Goal: Task Accomplishment & Management: Use online tool/utility

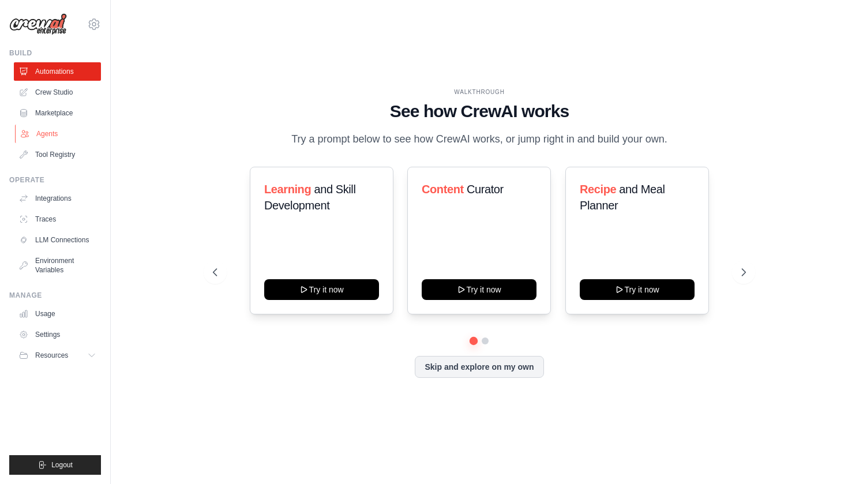
click at [80, 137] on link "Agents" at bounding box center [58, 134] width 87 height 18
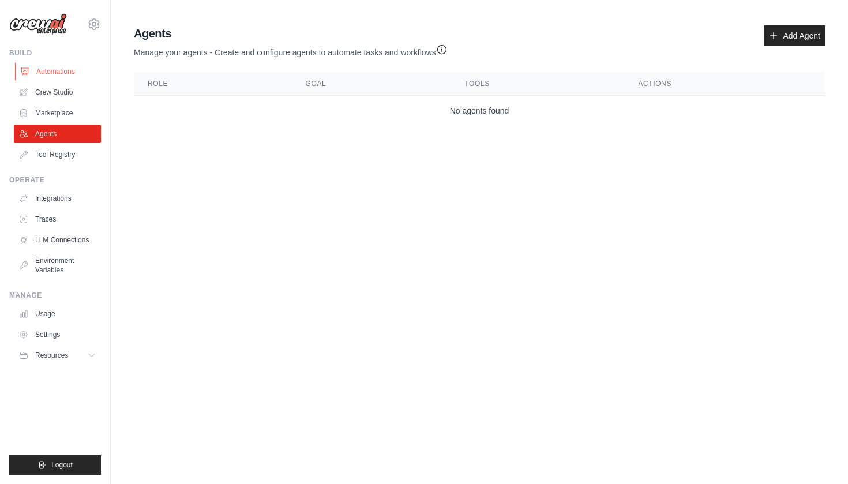
click at [73, 80] on link "Automations" at bounding box center [58, 71] width 87 height 18
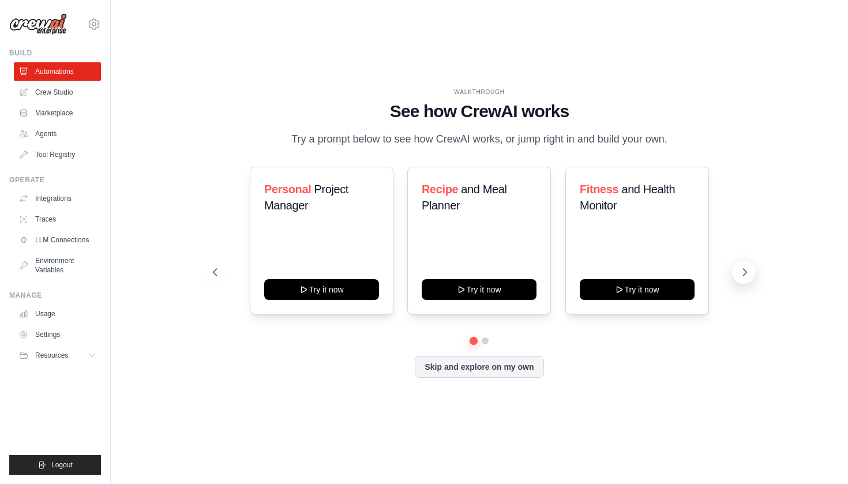
click at [739, 269] on icon at bounding box center [745, 272] width 12 height 12
click at [477, 357] on button "Skip and explore on my own" at bounding box center [479, 366] width 129 height 22
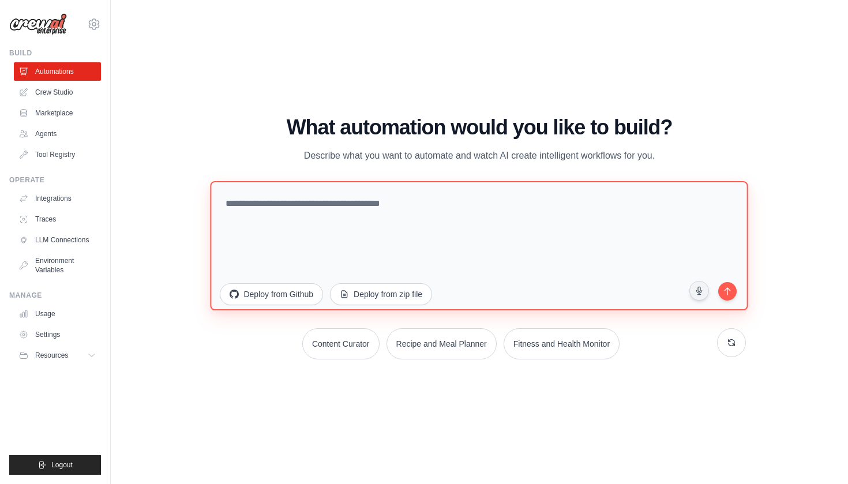
click at [461, 231] on textarea at bounding box center [478, 244] width 537 height 129
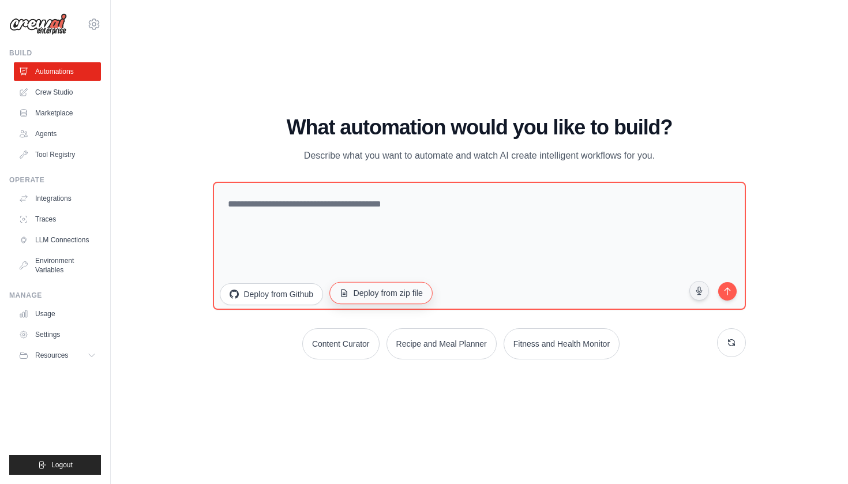
click at [383, 295] on button "Deploy from zip file" at bounding box center [380, 292] width 103 height 22
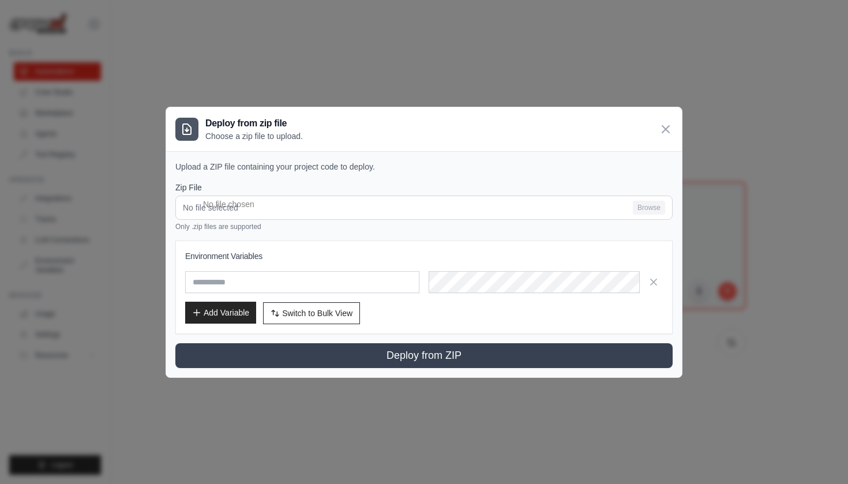
click at [247, 322] on button "Add Variable" at bounding box center [220, 313] width 71 height 22
click at [232, 313] on button "Add Variable" at bounding box center [220, 313] width 71 height 22
click at [667, 121] on div "Deploy from zip file Choose a zip file to upload." at bounding box center [424, 129] width 516 height 44
click at [663, 125] on icon at bounding box center [665, 128] width 7 height 7
